Goal: Information Seeking & Learning: Find specific fact

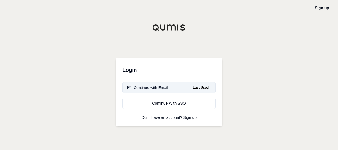
click at [149, 88] on div "Continue with Email" at bounding box center [147, 88] width 41 height 6
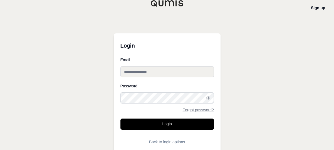
click at [143, 75] on input "Email" at bounding box center [166, 71] width 93 height 11
type input "**********"
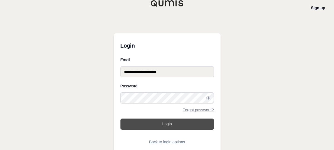
click at [142, 121] on button "Login" at bounding box center [166, 123] width 93 height 11
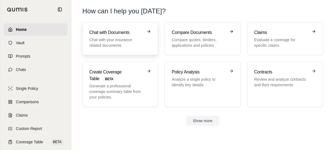
click at [148, 31] on icon at bounding box center [149, 31] width 3 height 0
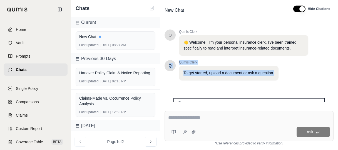
drag, startPoint x: 334, startPoint y: 46, endPoint x: 333, endPoint y: 71, distance: 24.5
click at [333, 71] on div "Q Qumis Clerk 👋 Welcome!! I'm your personal insurance clerk. I've been trained …" at bounding box center [249, 64] width 178 height 86
click at [302, 72] on div "Q Qumis Clerk To get started, upload a document or ask a question." at bounding box center [237, 70] width 144 height 20
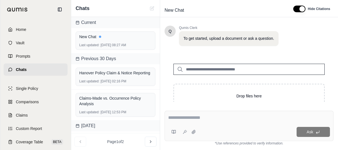
scroll to position [35, 0]
click at [235, 70] on input "search" at bounding box center [248, 68] width 151 height 11
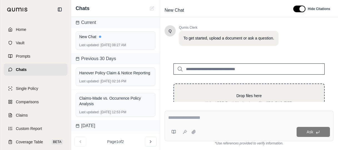
click at [241, 90] on div "Drop files here Upload PDF, Excel, Word, or image files (JPG, PNG, TIFF)" at bounding box center [248, 98] width 151 height 31
type input "**********"
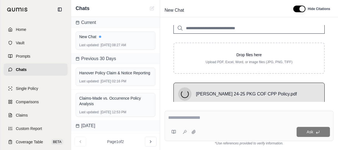
scroll to position [76, 0]
click at [223, 115] on textarea at bounding box center [249, 117] width 162 height 7
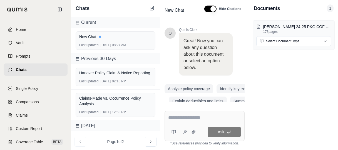
scroll to position [213, 0]
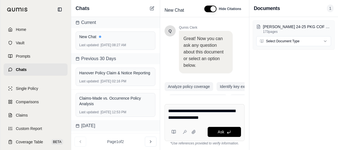
click at [220, 112] on textarea "**********" at bounding box center [204, 114] width 73 height 13
type textarea "**********"
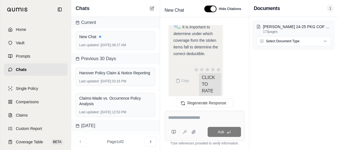
scroll to position [1133, 0]
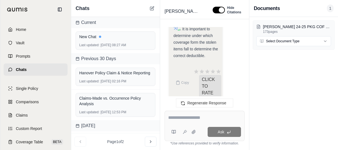
scroll to position [1135, 0]
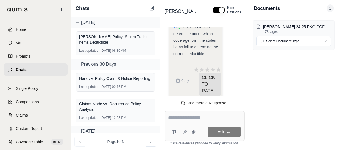
click at [212, 46] on div "Based on the provided documents, if items are stolen out of a trailer and cover…" at bounding box center [197, 3] width 48 height 107
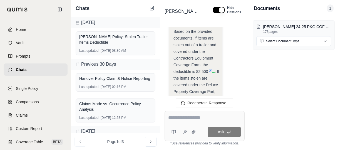
scroll to position [1068, 0]
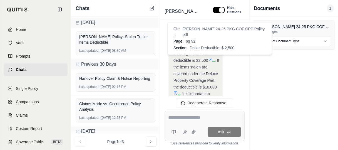
click at [210, 57] on icon at bounding box center [210, 59] width 4 height 4
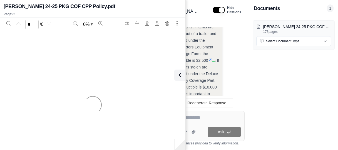
scroll to position [1135, 0]
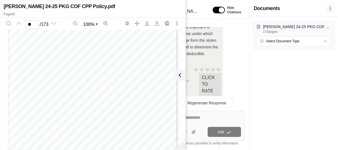
type input "**"
click at [218, 49] on div "Based on the provided documents, if items are stolen out of a trailer and cover…" at bounding box center [197, 3] width 48 height 107
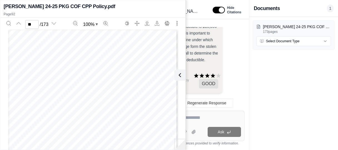
scroll to position [1135, 0]
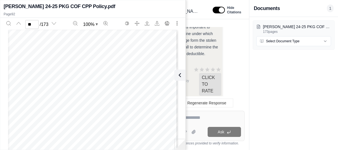
click at [216, 66] on span "CLICK TO RATE" at bounding box center [207, 81] width 28 height 30
click at [180, 77] on icon at bounding box center [178, 75] width 7 height 7
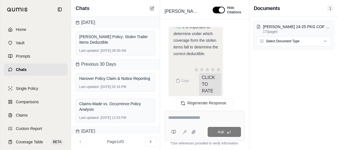
click at [218, 49] on div "Based on the provided documents, if items are stolen out of a trailer and cover…" at bounding box center [197, 3] width 48 height 107
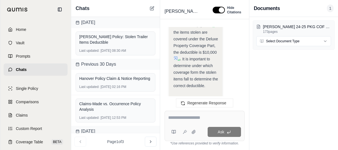
scroll to position [1113, 0]
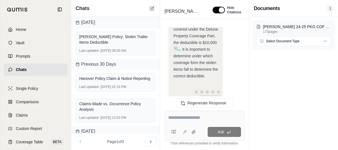
click at [175, 46] on icon at bounding box center [175, 48] width 4 height 4
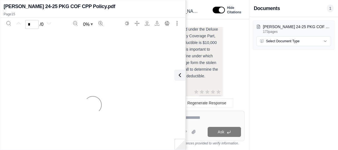
scroll to position [1135, 0]
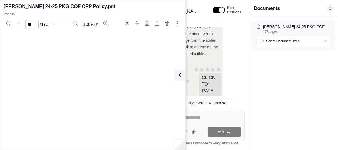
type input "**"
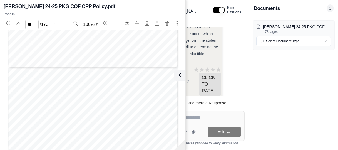
scroll to position [3030, 0]
click at [212, 119] on textarea at bounding box center [204, 117] width 73 height 7
click at [179, 73] on icon at bounding box center [178, 75] width 7 height 7
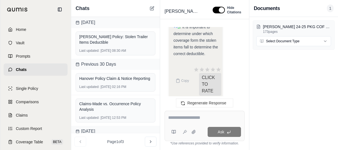
click at [179, 115] on textarea at bounding box center [204, 117] width 73 height 7
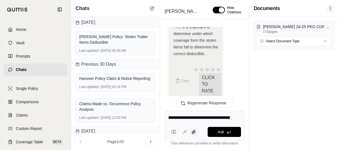
type textarea "**********"
click at [193, 134] on icon at bounding box center [194, 132] width 4 height 4
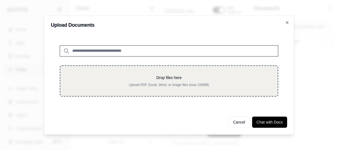
click at [171, 78] on p "Drop files here" at bounding box center [169, 78] width 200 height 6
type input "**********"
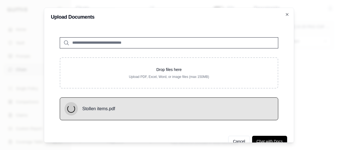
scroll to position [11, 0]
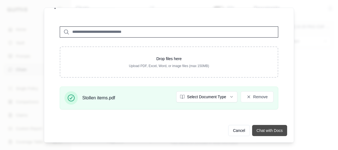
click at [266, 131] on button "Chat with Docs" at bounding box center [269, 130] width 35 height 11
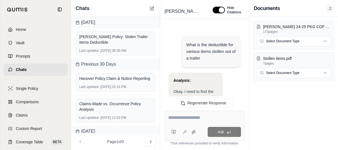
scroll to position [1135, 0]
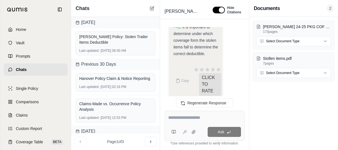
click at [195, 116] on textarea at bounding box center [204, 117] width 73 height 7
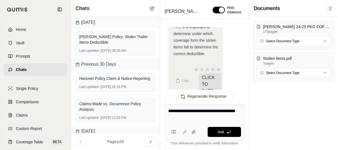
type textarea "**********"
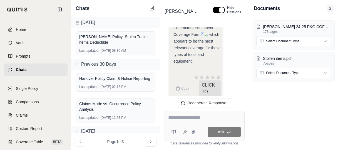
scroll to position [1636, 0]
click at [210, 47] on div "Based on the list of stolen items provided in Stollen items.pdf , the applicabl…" at bounding box center [197, 24] width 48 height 80
click at [244, 86] on div "What is the deductible for various items stollen out of a trailer Analysis: Oka…" at bounding box center [205, 64] width 80 height 75
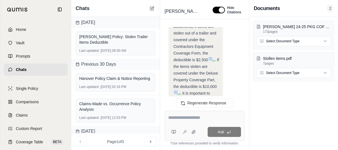
scroll to position [1058, 0]
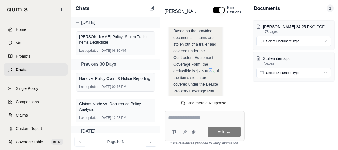
click at [211, 68] on icon at bounding box center [210, 70] width 4 height 4
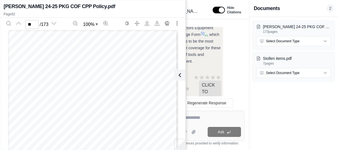
scroll to position [1636, 0]
type input "**"
click at [180, 74] on icon at bounding box center [178, 75] width 7 height 7
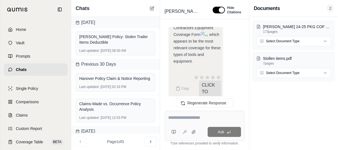
scroll to position [1636, 0]
click at [212, 49] on div "Based on the list of stolen items provided in Stollen items.pdf , the applicabl…" at bounding box center [197, 24] width 48 height 80
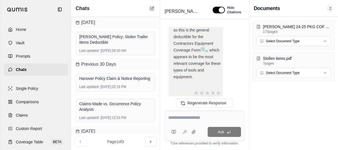
scroll to position [1614, 0]
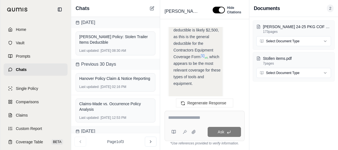
click at [203, 54] on icon at bounding box center [202, 55] width 3 height 3
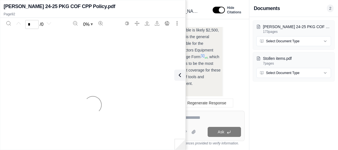
scroll to position [1636, 0]
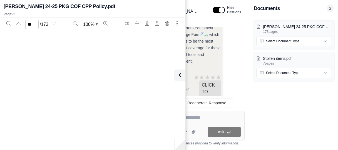
type input "**"
click at [132, 83] on div "Page 92" at bounding box center [93, 139] width 170 height 219
click at [108, 95] on div "Page 92" at bounding box center [93, 139] width 170 height 219
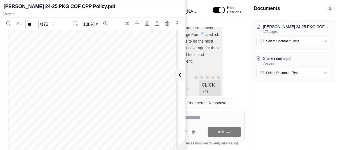
click at [218, 118] on textarea at bounding box center [204, 117] width 73 height 7
click at [180, 74] on icon at bounding box center [178, 75] width 7 height 7
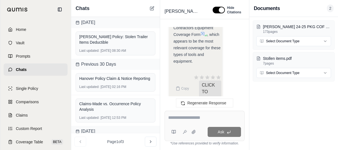
click at [187, 118] on textarea at bounding box center [204, 117] width 73 height 7
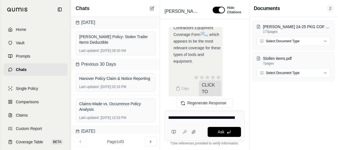
type textarea "**********"
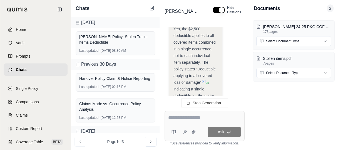
scroll to position [2223, 0]
click at [210, 83] on div "Yes, the $2,500 deductible applies to all covered items combined in a single oc…" at bounding box center [195, 59] width 44 height 80
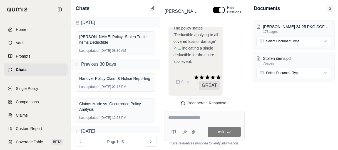
scroll to position [2166, 0]
click at [211, 49] on div "Yes, the $2,500 deductible applies to all covered items combined in a single oc…" at bounding box center [197, 27] width 48 height 73
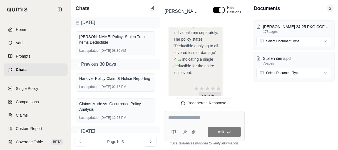
scroll to position [2155, 0]
click at [182, 115] on textarea at bounding box center [204, 117] width 73 height 7
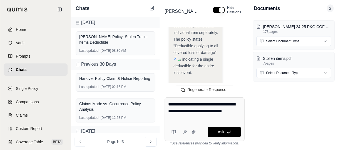
type textarea "**********"
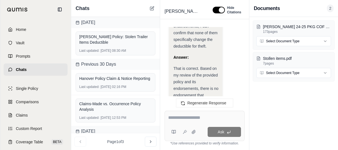
scroll to position [4045, 0]
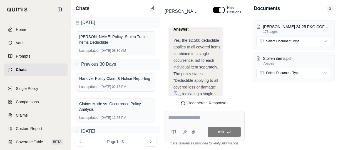
scroll to position [2121, 0]
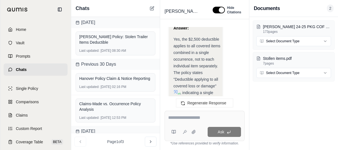
click at [174, 90] on icon at bounding box center [175, 92] width 4 height 4
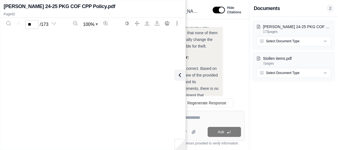
type input "**"
